Goal: Information Seeking & Learning: Learn about a topic

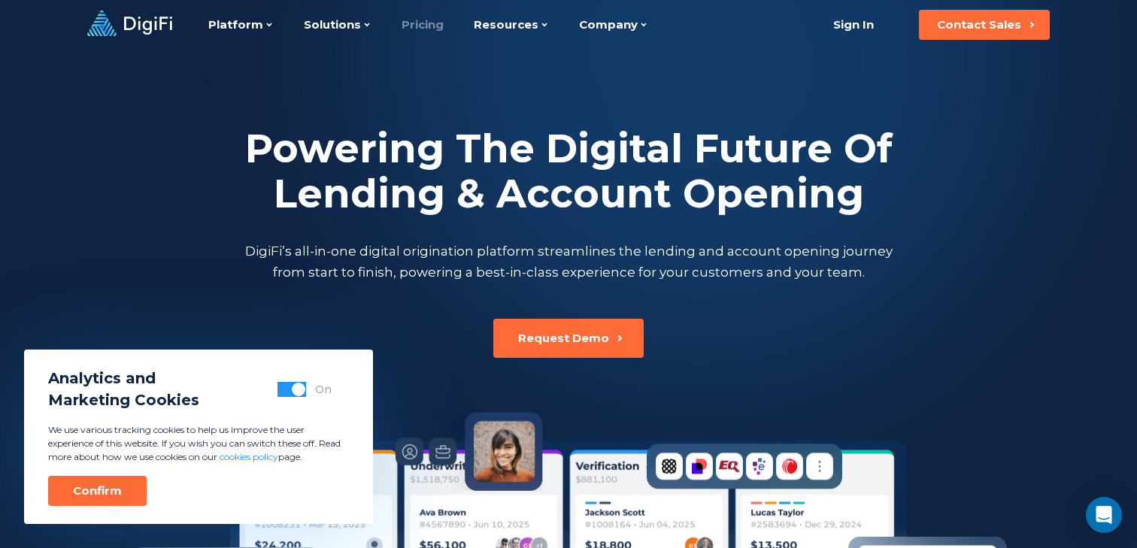
click at [420, 24] on link "Pricing" at bounding box center [422, 25] width 42 height 50
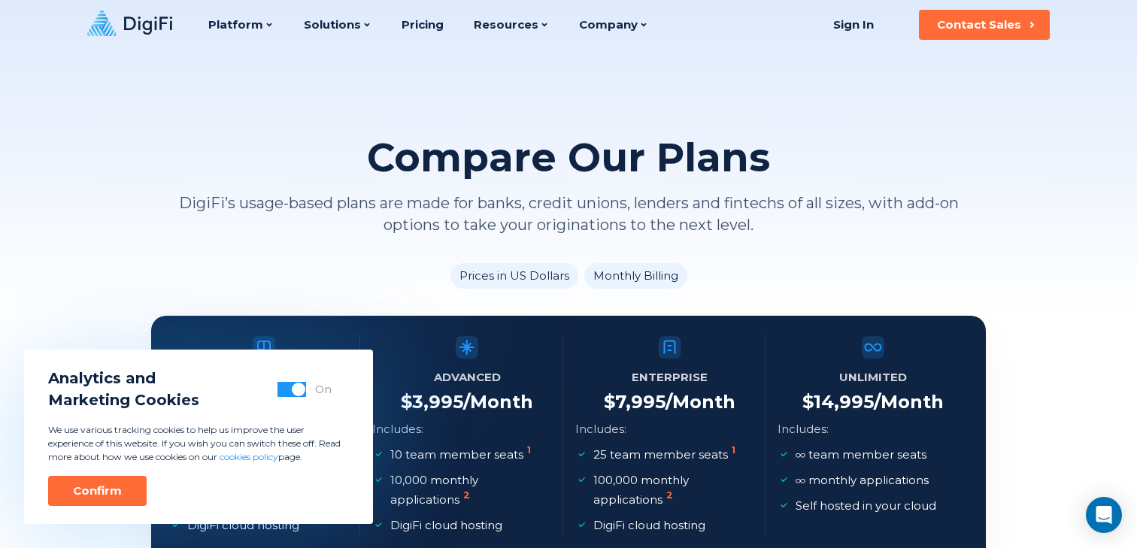
scroll to position [6, 0]
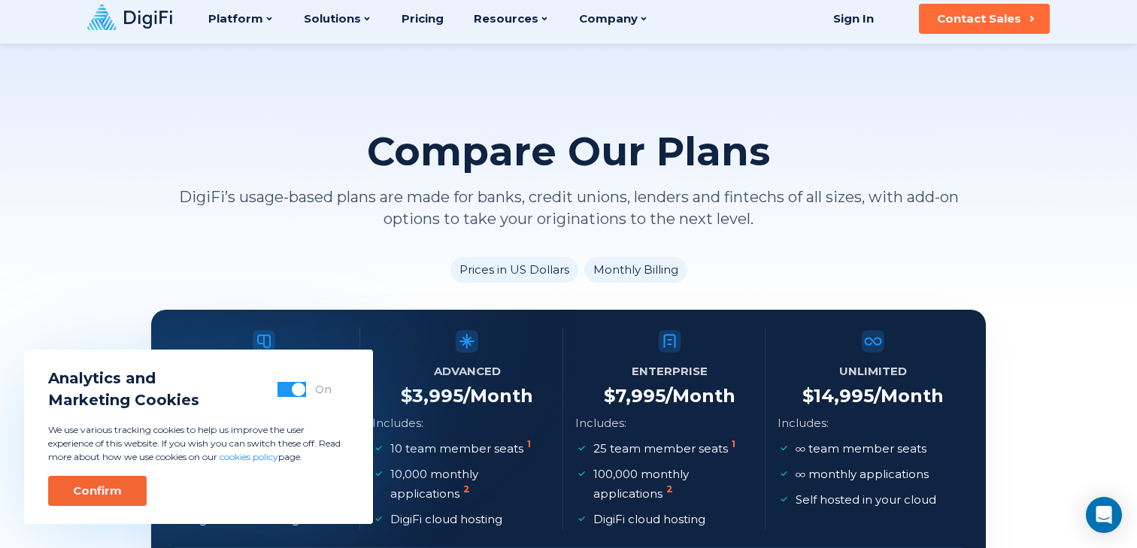
click at [135, 493] on button "Confirm" at bounding box center [97, 491] width 98 height 30
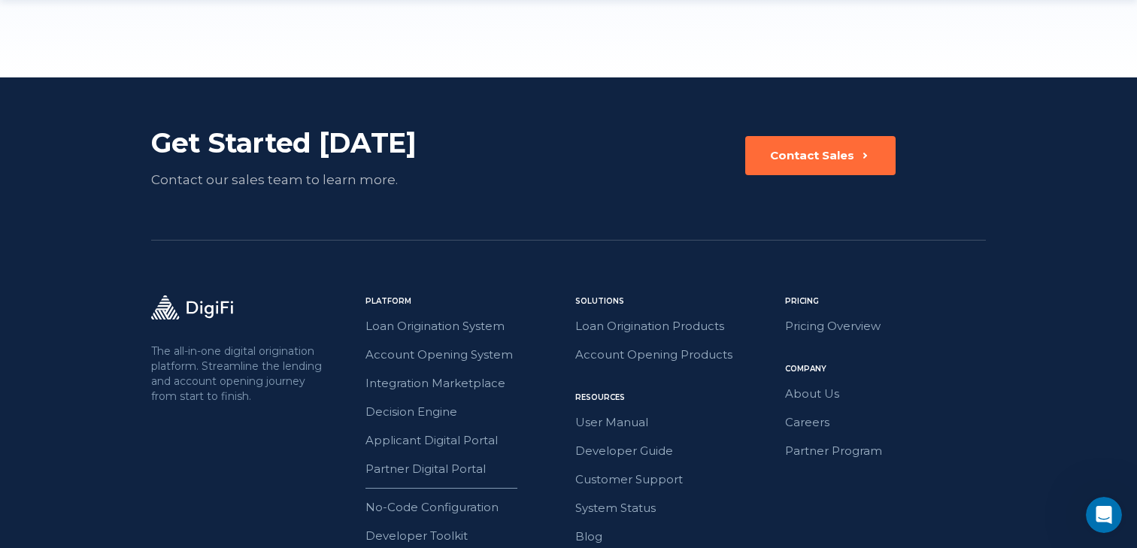
scroll to position [2101, 0]
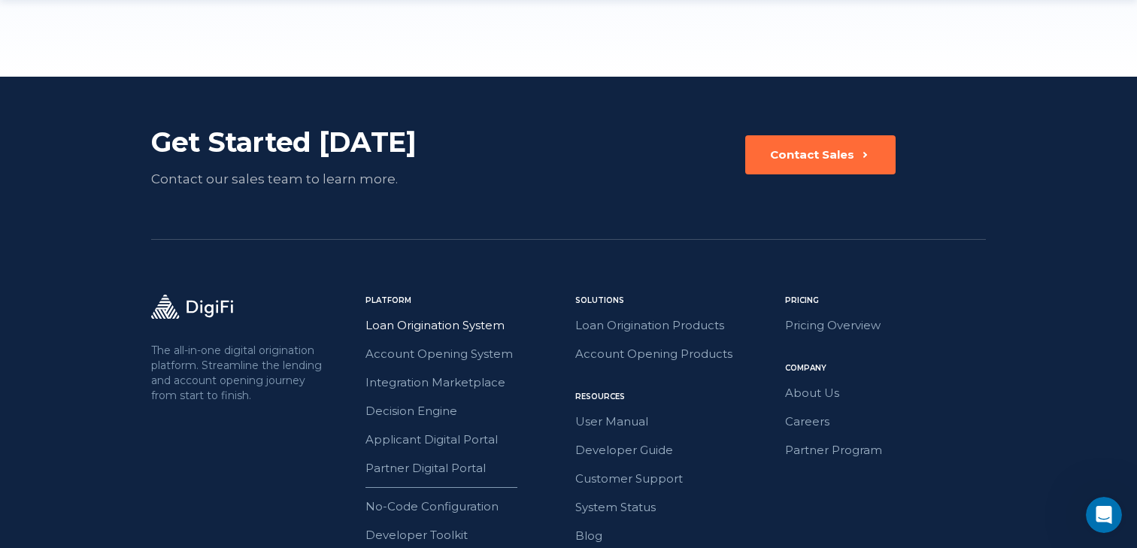
click at [423, 328] on link "Loan Origination System" at bounding box center [465, 326] width 201 height 20
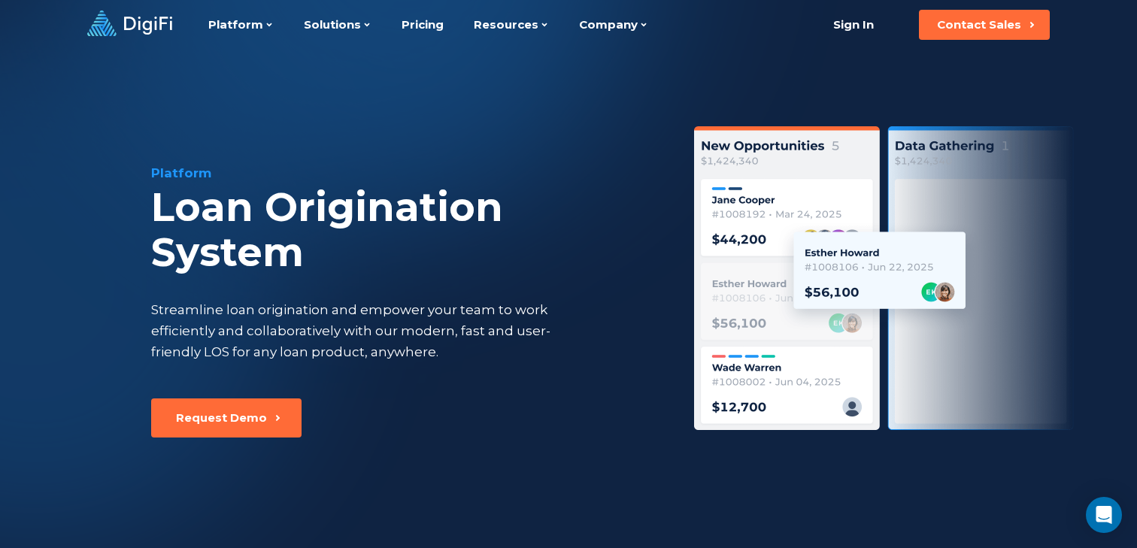
click at [801, 282] on img at bounding box center [888, 278] width 388 height 304
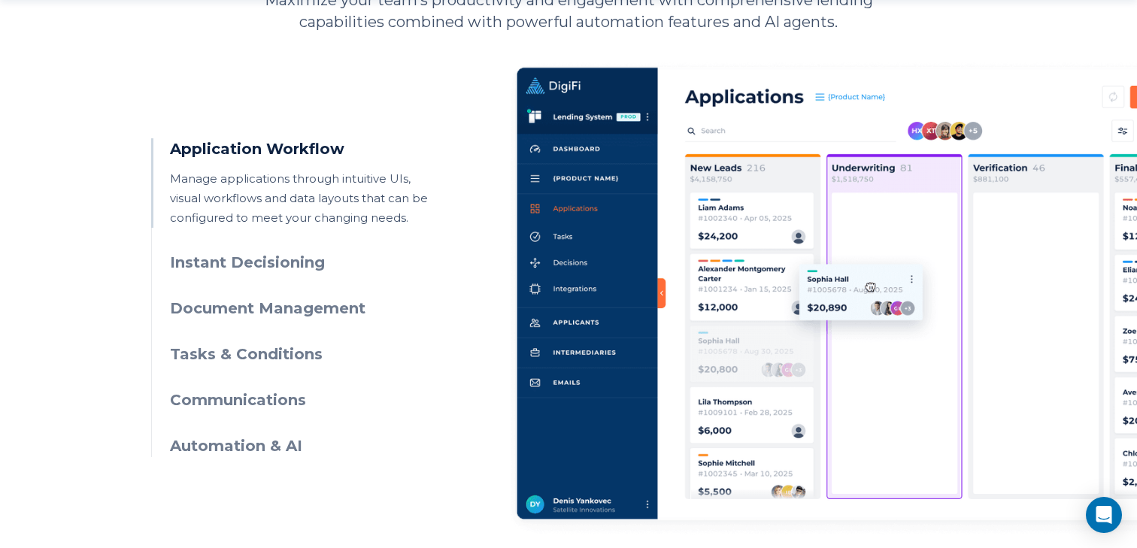
scroll to position [746, 0]
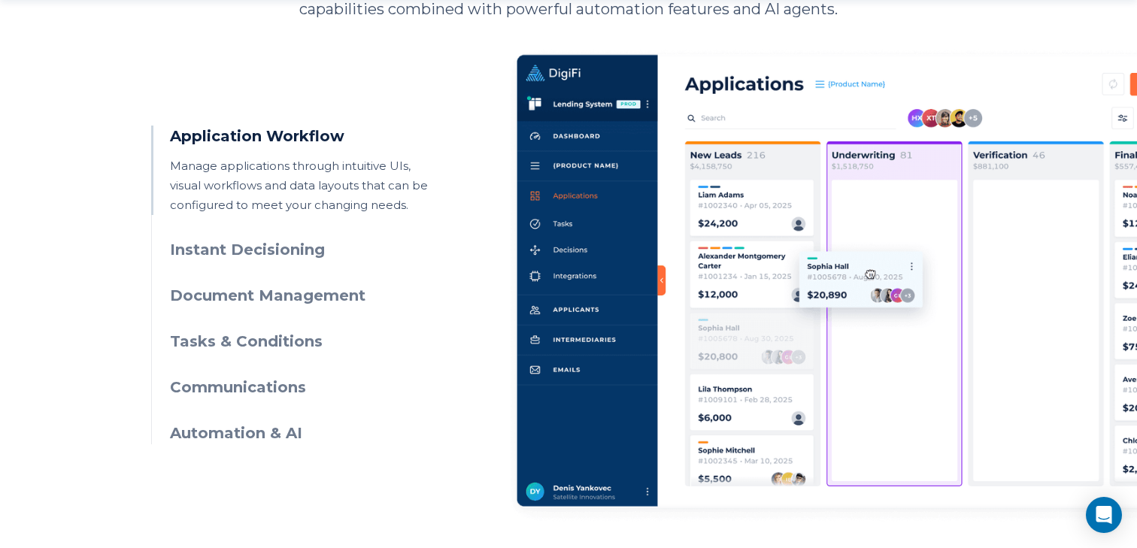
click at [213, 248] on h3 "Instant Decisioning" at bounding box center [306, 250] width 273 height 22
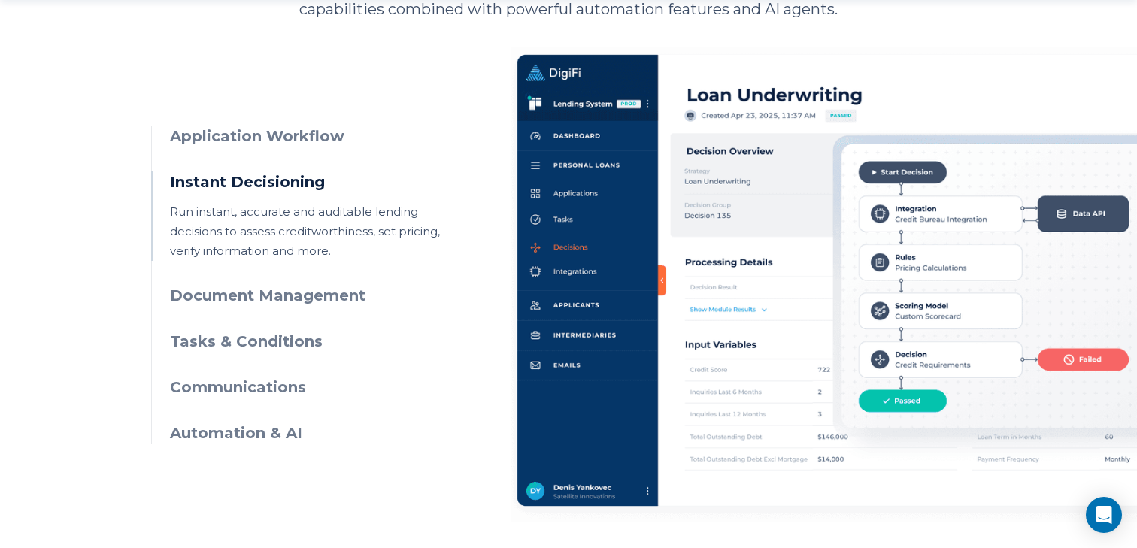
click at [216, 304] on h3 "Document Management" at bounding box center [306, 296] width 273 height 22
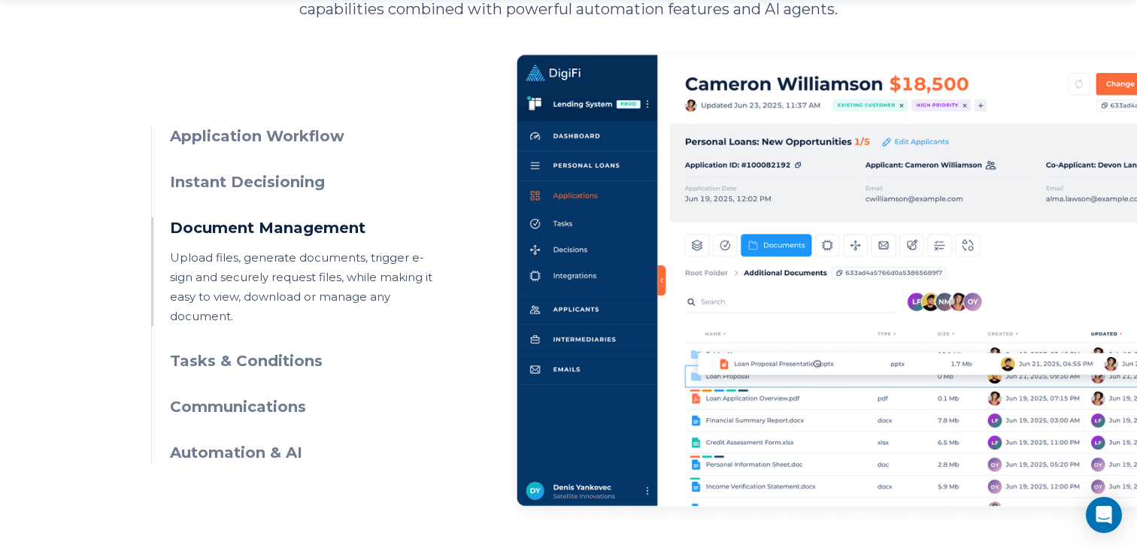
click at [263, 350] on h3 "Tasks & Conditions" at bounding box center [306, 361] width 273 height 22
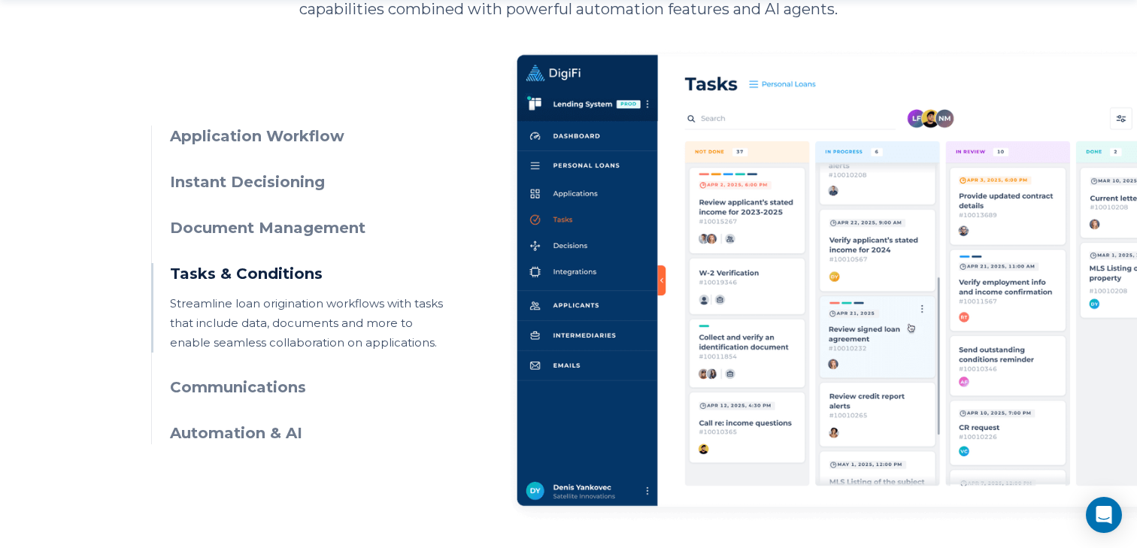
click at [235, 383] on h3 "Communications" at bounding box center [306, 388] width 273 height 22
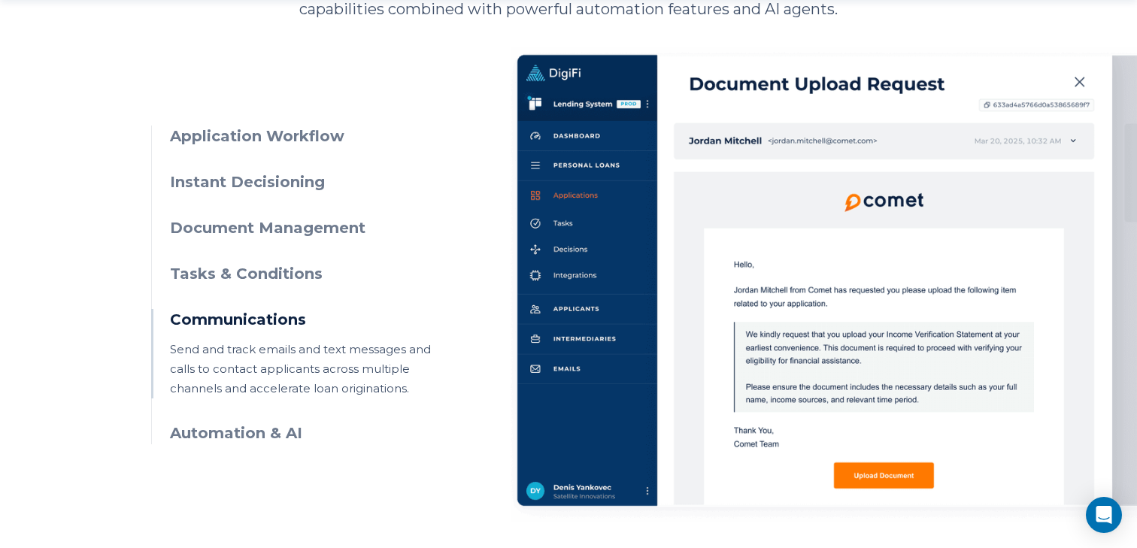
click at [207, 444] on div "Application Workflow Manage applications through intuitive UIs, visual workflow…" at bounding box center [568, 271] width 834 height 502
click at [212, 437] on h3 "Automation & AI" at bounding box center [306, 433] width 273 height 22
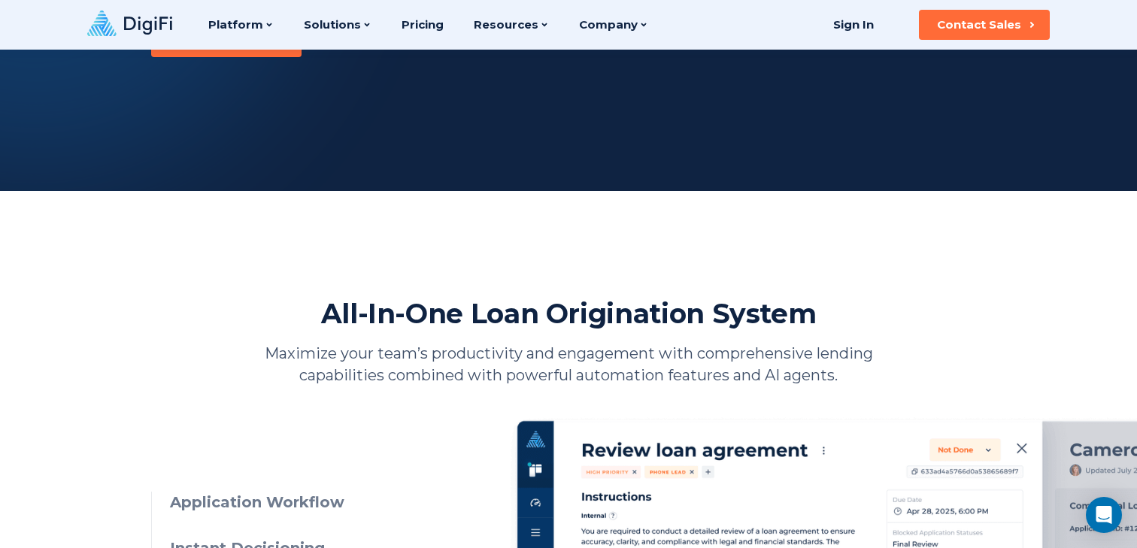
scroll to position [0, 0]
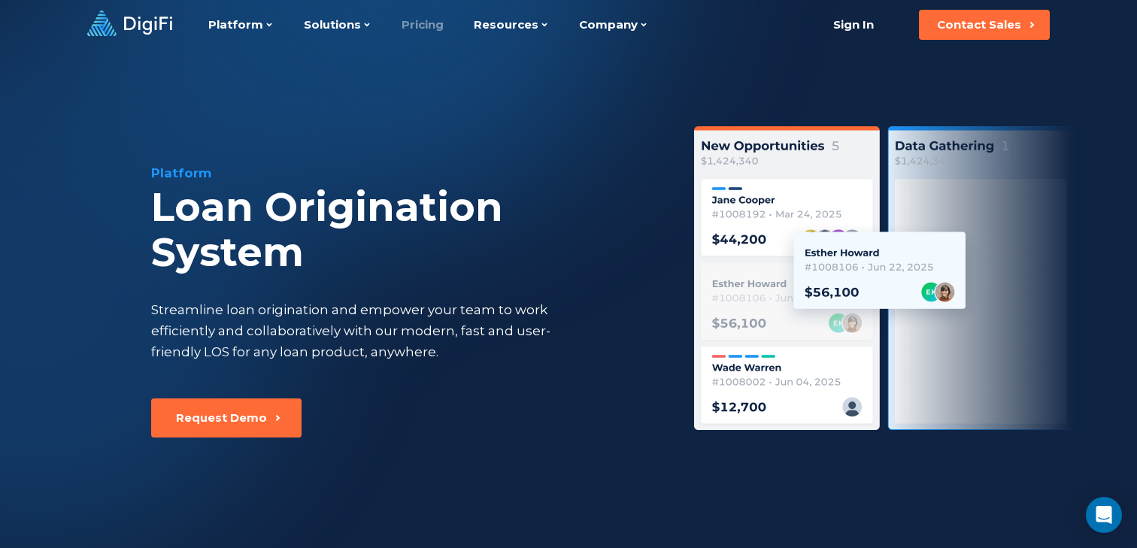
click at [401, 25] on link "Pricing" at bounding box center [422, 25] width 42 height 50
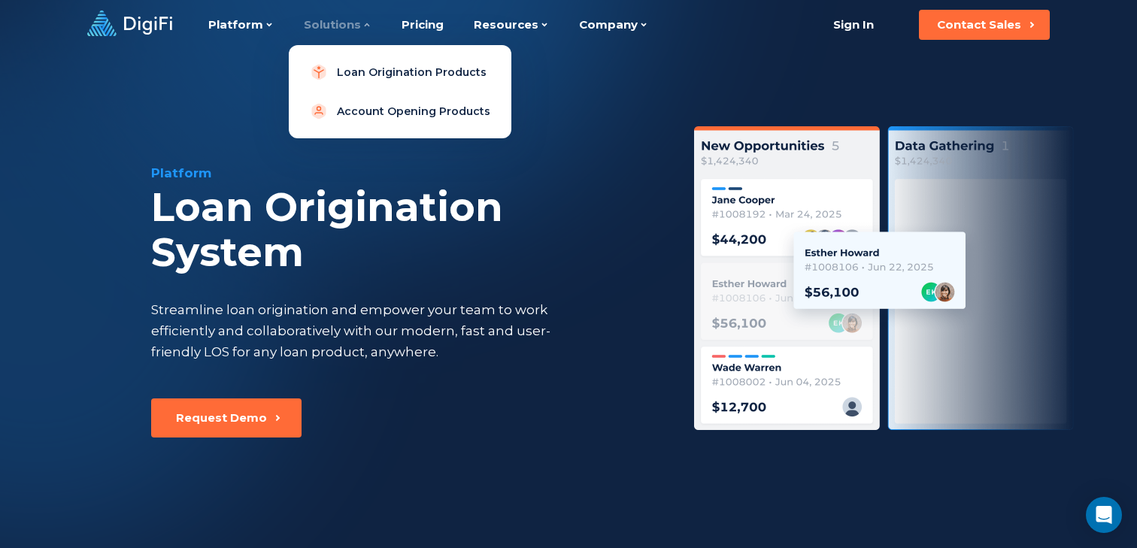
click at [362, 23] on icon at bounding box center [366, 24] width 9 height 9
click at [353, 65] on link "Loan Origination Products" at bounding box center [400, 72] width 198 height 30
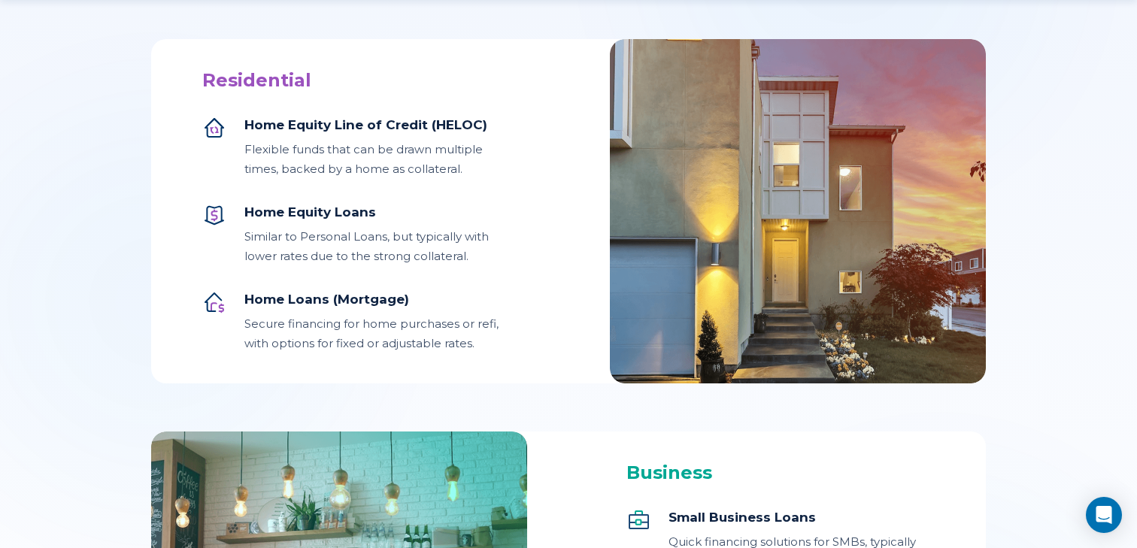
scroll to position [1449, 0]
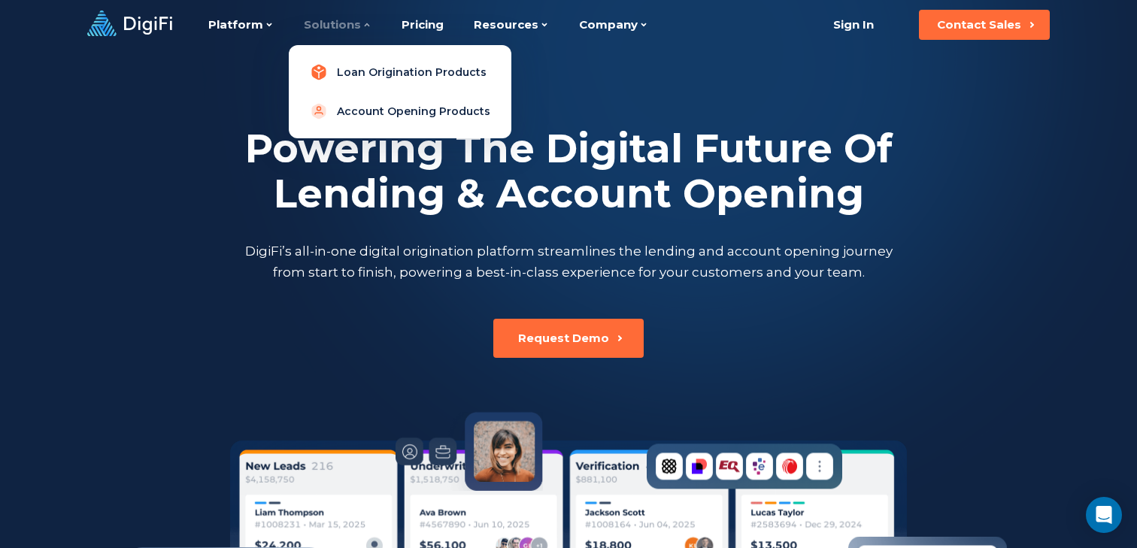
click at [349, 62] on link "Loan Origination Products" at bounding box center [400, 72] width 198 height 30
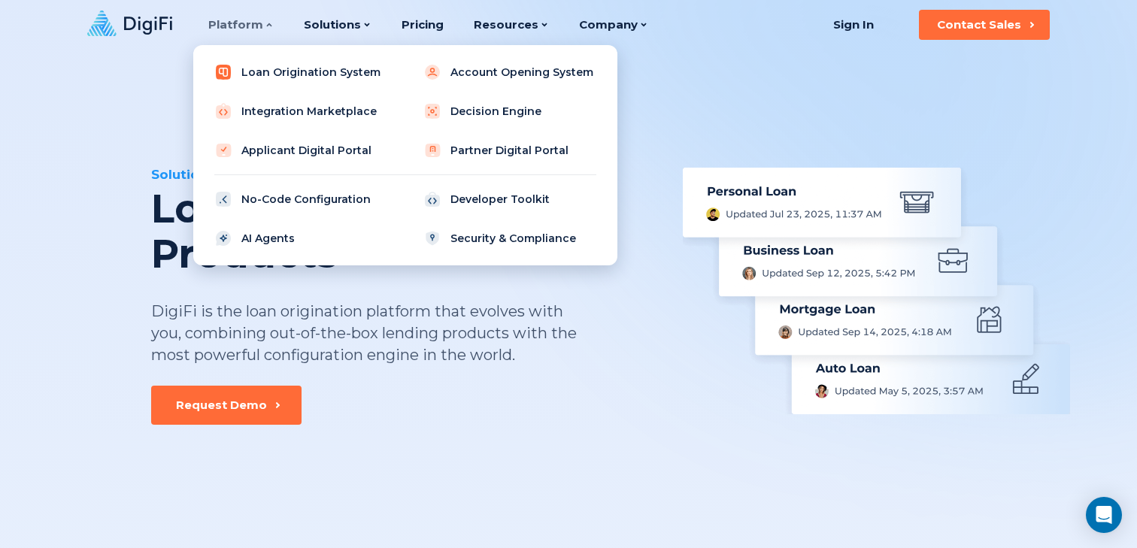
click at [307, 77] on link "Loan Origination System" at bounding box center [300, 72] width 191 height 30
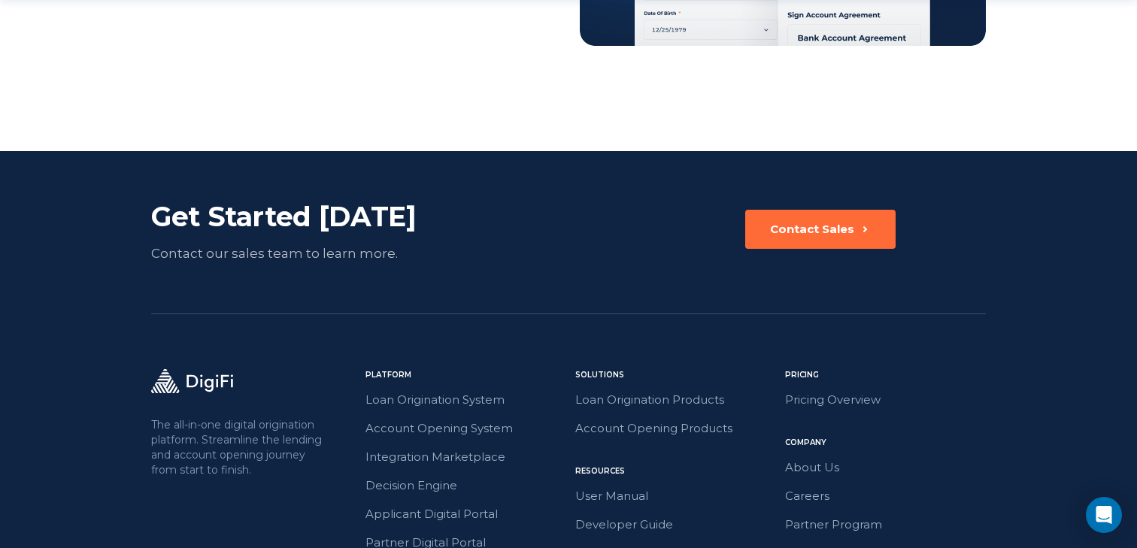
scroll to position [3599, 0]
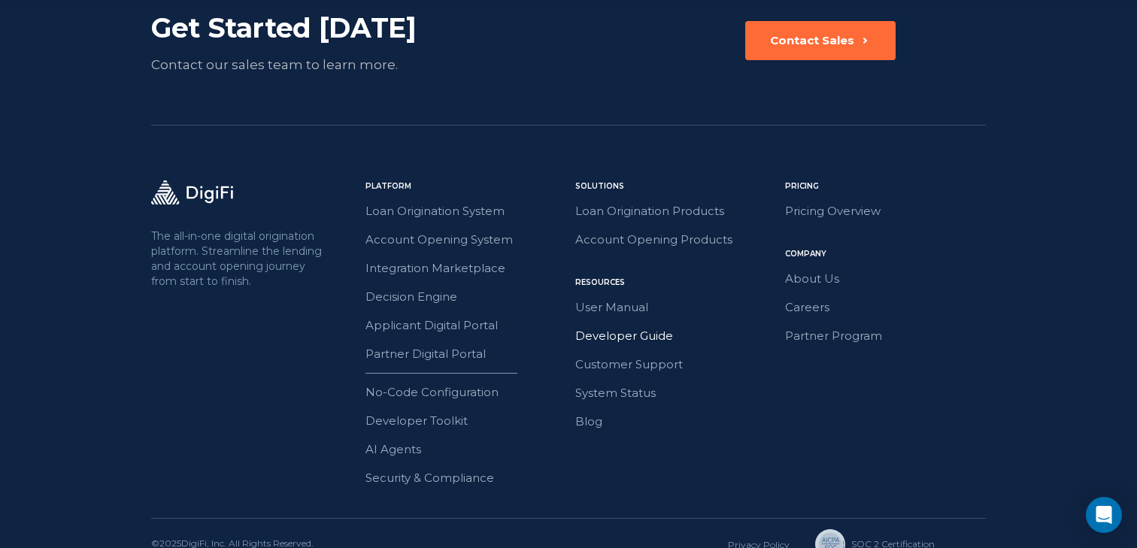
click at [650, 326] on link "Developer Guide" at bounding box center [675, 336] width 201 height 20
